Goal: Task Accomplishment & Management: Manage account settings

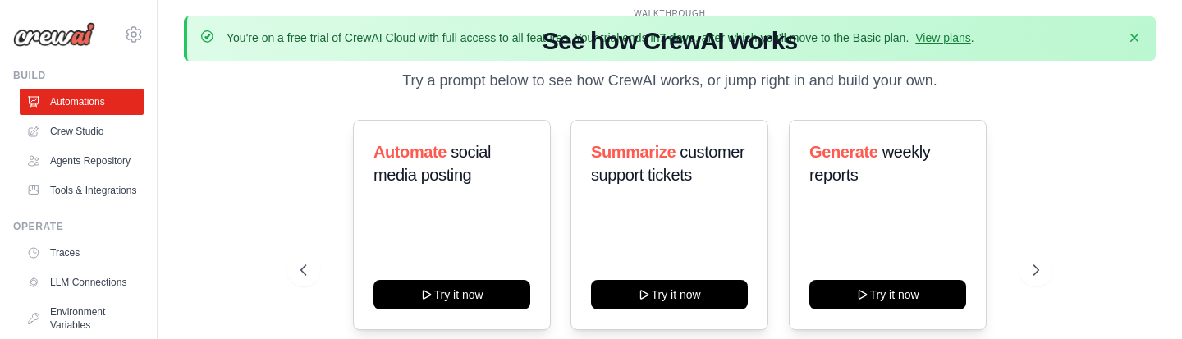
click at [218, 103] on div "WALKTHROUGH See how CrewAI works Try a prompt below to see how CrewAI works, or…" at bounding box center [670, 227] width 972 height 306
click at [570, 79] on p "Try a prompt below to see how CrewAI works, or jump right in and build your own." at bounding box center [670, 81] width 552 height 24
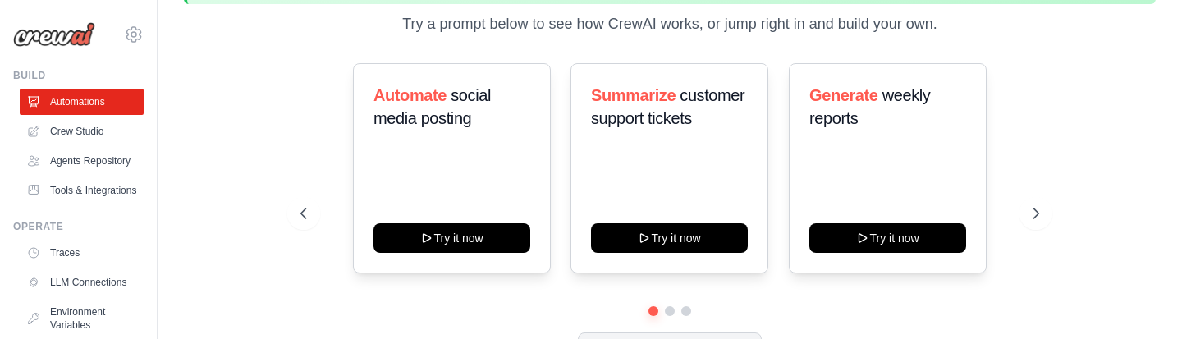
scroll to position [107, 0]
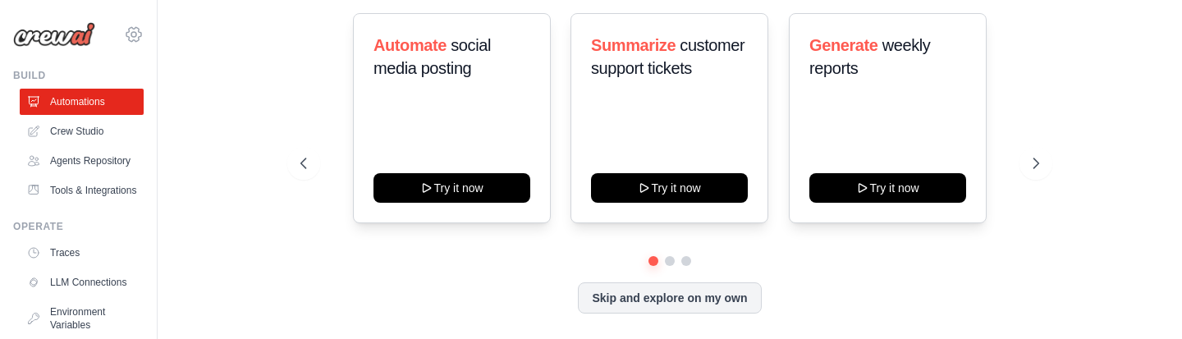
click at [131, 30] on icon at bounding box center [134, 35] width 20 height 20
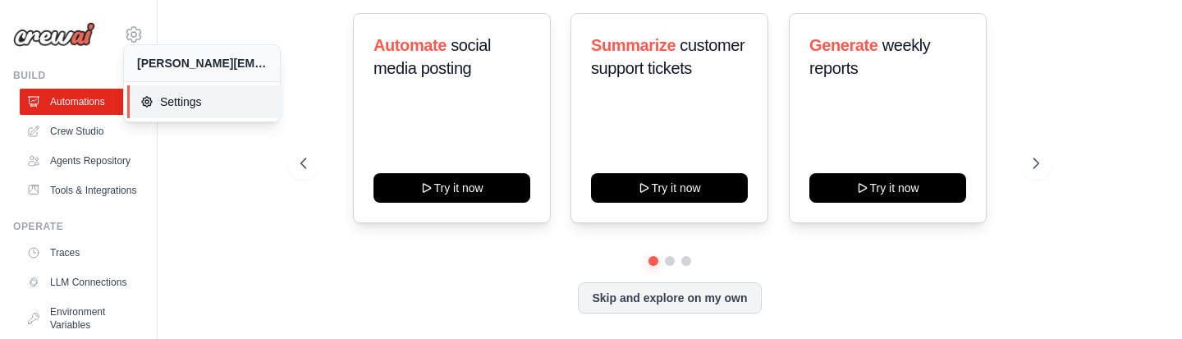
click at [149, 105] on icon at bounding box center [147, 102] width 10 height 10
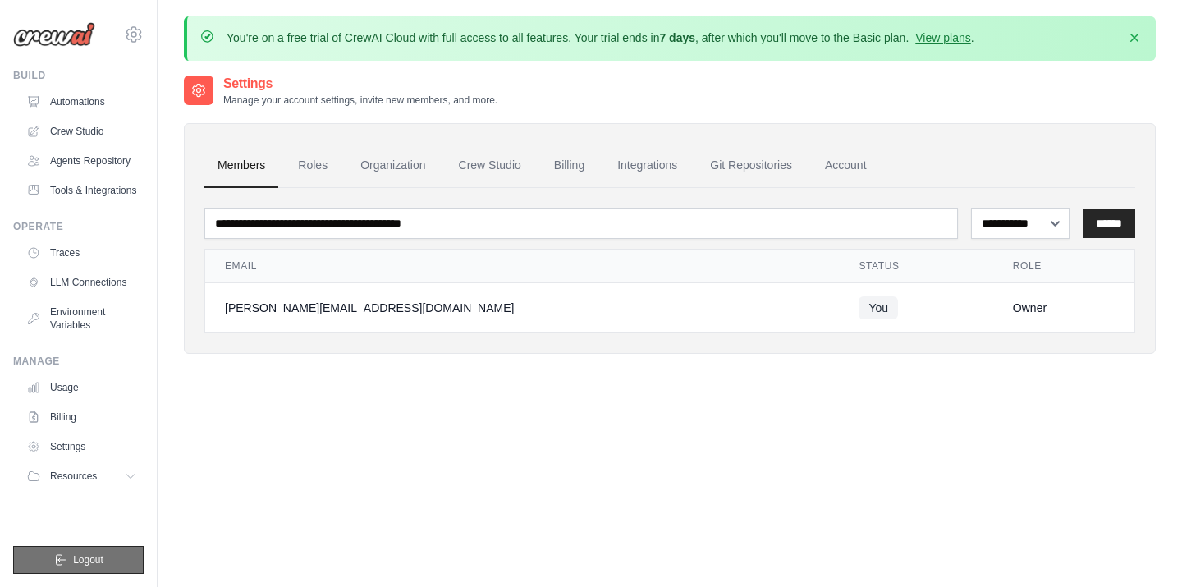
click at [92, 338] on span "Logout" at bounding box center [88, 559] width 30 height 13
